Goal: Information Seeking & Learning: Compare options

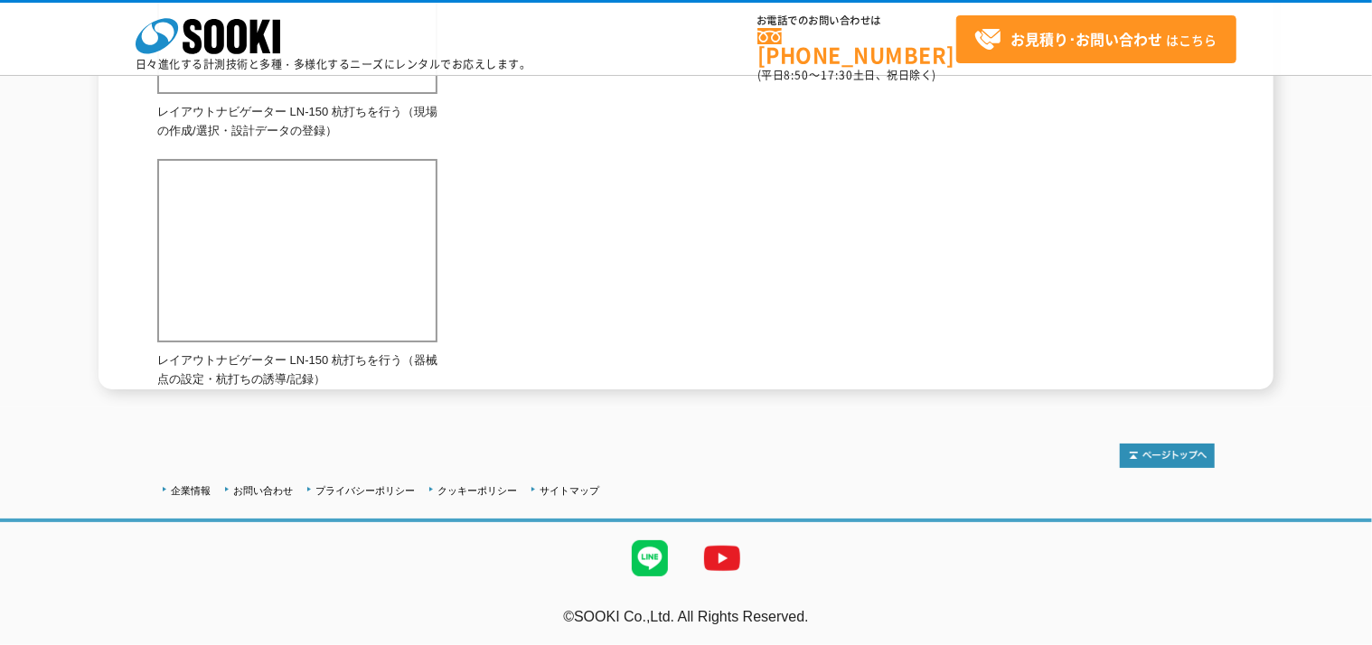
scroll to position [298, 0]
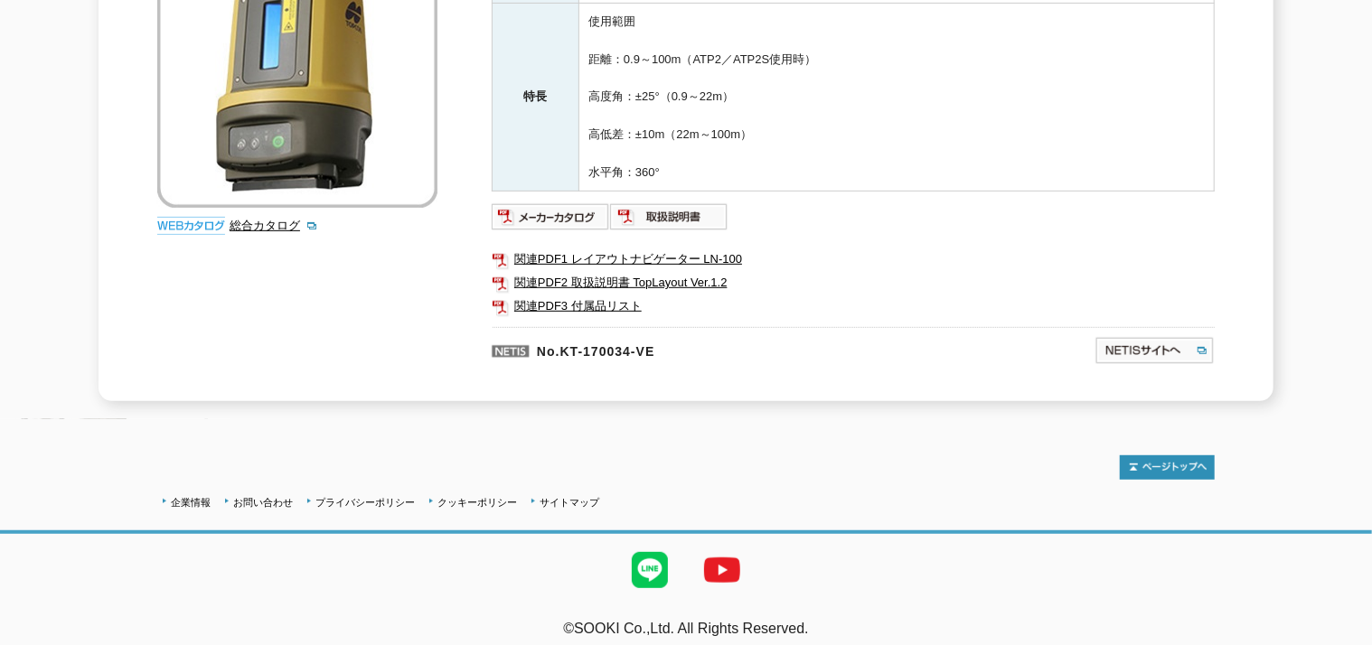
scroll to position [189, 0]
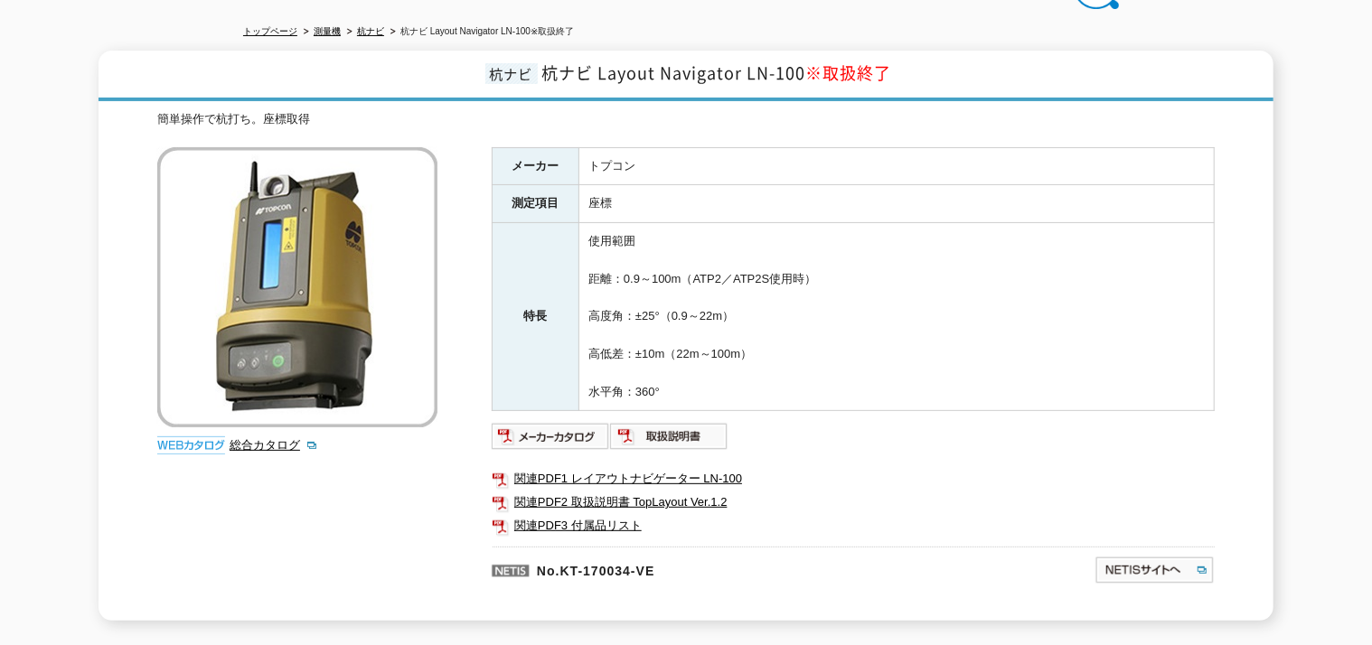
drag, startPoint x: 815, startPoint y: 224, endPoint x: 802, endPoint y: 208, distance: 20.6
